Goal: Task Accomplishment & Management: Complete application form

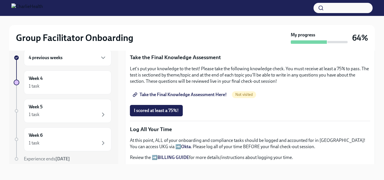
scroll to position [321, 0]
click at [163, 94] on span "Take the Final Knowledge Assessment Here!" at bounding box center [180, 95] width 93 height 6
click at [162, 105] on button "I scored at least a 75%!" at bounding box center [156, 110] width 53 height 11
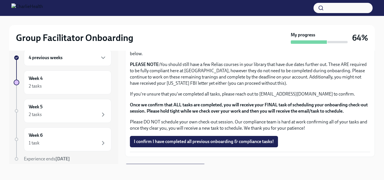
scroll to position [491, 0]
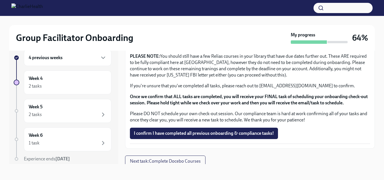
click at [228, 134] on button "I confirm I have completed all previous onboarding & compliance tasks!" at bounding box center [204, 133] width 148 height 11
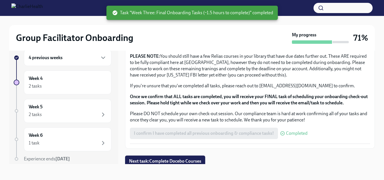
click at [186, 159] on span "Next task : Complete Docebo Courses" at bounding box center [165, 161] width 72 height 6
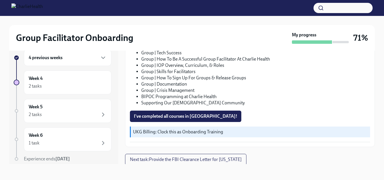
scroll to position [117, 0]
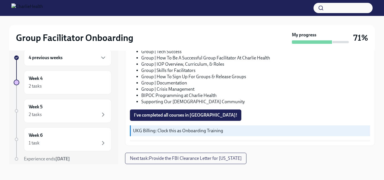
click at [192, 112] on button "I've completed all courses in [GEOGRAPHIC_DATA]!" at bounding box center [185, 115] width 111 height 11
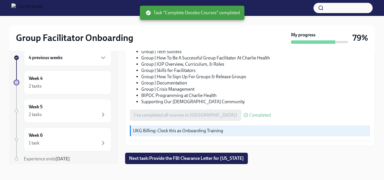
click at [189, 158] on span "Next task : Provide the FBI Clearance Letter for [US_STATE]" at bounding box center [186, 159] width 115 height 6
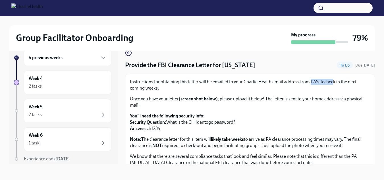
drag, startPoint x: 311, startPoint y: 81, endPoint x: 333, endPoint y: 84, distance: 22.4
click at [333, 84] on p "Instructions for obtaining this letter will be emailed to your Charlie Health e…" at bounding box center [250, 85] width 240 height 13
drag, startPoint x: 335, startPoint y: 84, endPoint x: 311, endPoint y: 84, distance: 24.2
click at [311, 84] on p "Instructions for obtaining this letter will be emailed to your Charlie Health e…" at bounding box center [250, 85] width 240 height 13
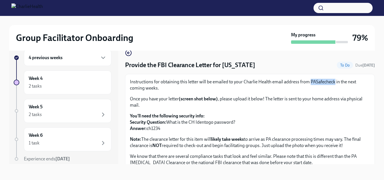
copy p "PASafecheck"
click at [240, 131] on p "You'll need the following security info: Security Question: What is the CH Iden…" at bounding box center [250, 122] width 240 height 19
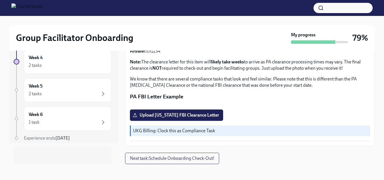
scroll to position [21, 0]
click at [57, 108] on div "Week 6 1 task" at bounding box center [68, 119] width 88 height 24
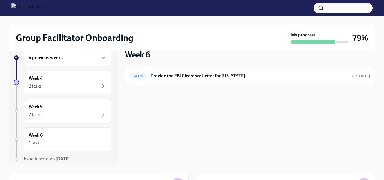
click at [55, 118] on div "2 tasks" at bounding box center [68, 114] width 78 height 7
